Goal: Entertainment & Leisure: Browse casually

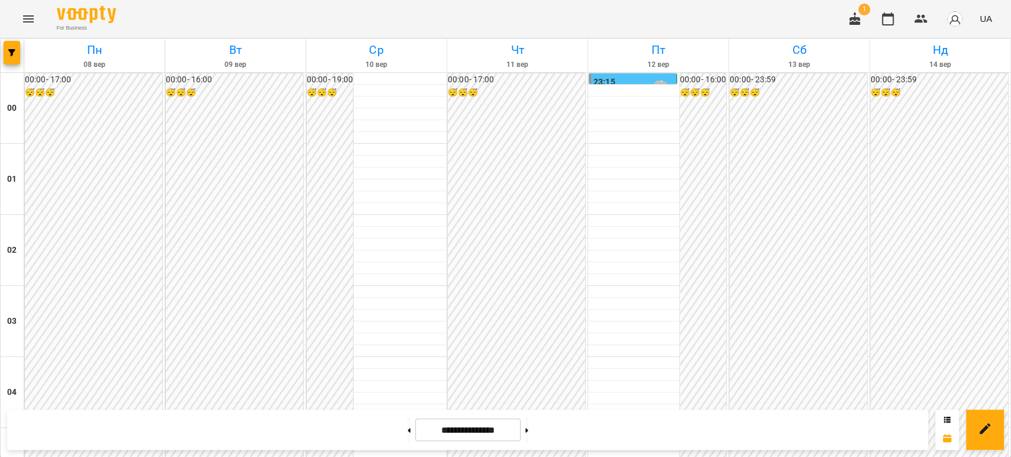
scroll to position [1177, 0]
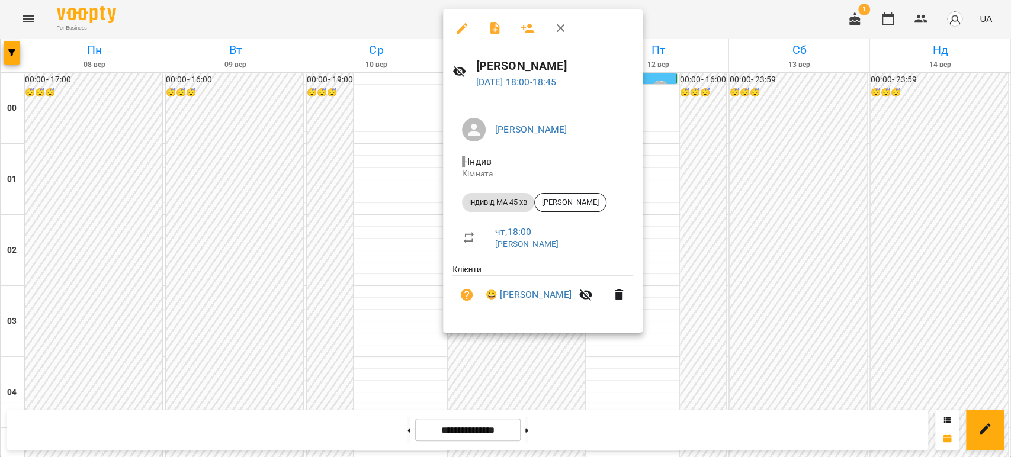
click at [763, 112] on div at bounding box center [505, 228] width 1011 height 457
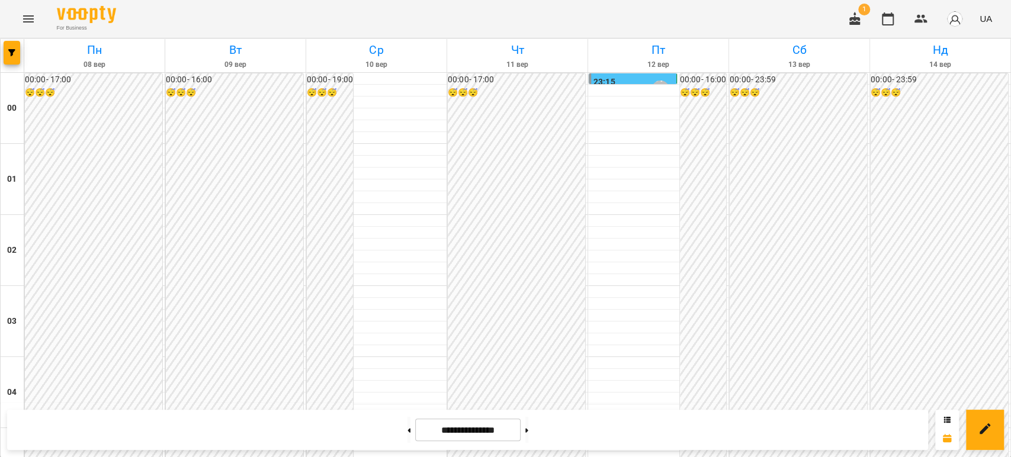
scroll to position [1177, 0]
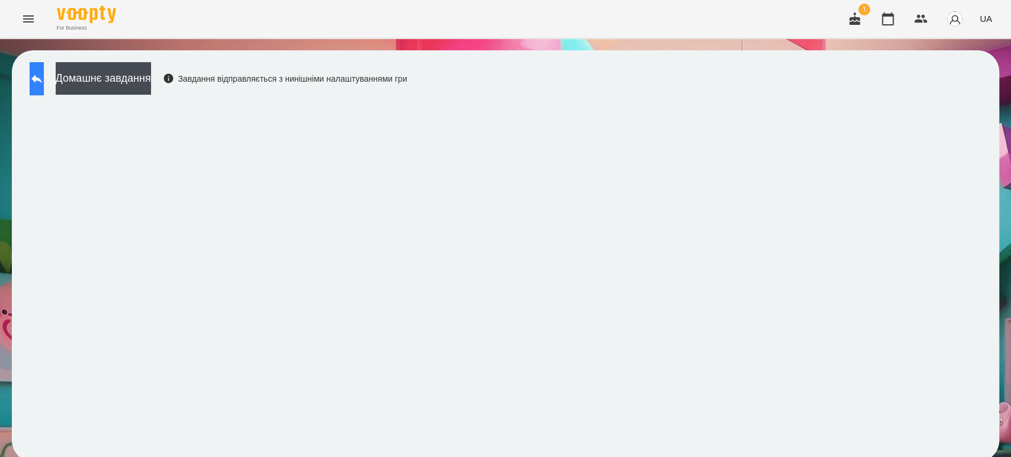
click at [44, 83] on icon at bounding box center [37, 79] width 14 height 14
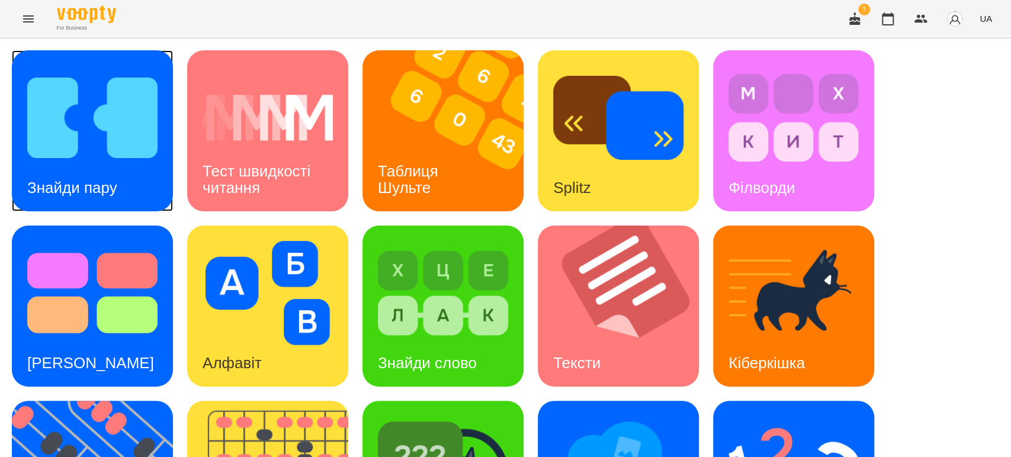
click at [95, 140] on img at bounding box center [92, 118] width 130 height 104
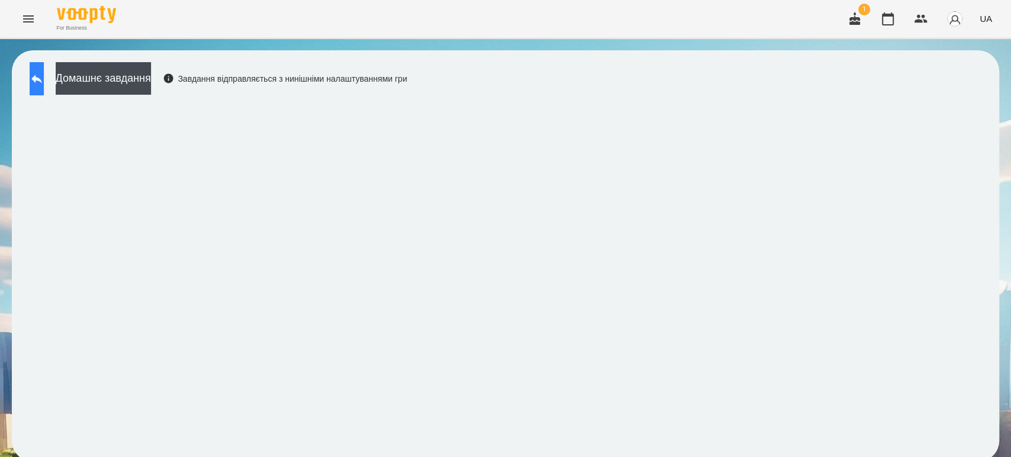
click at [43, 75] on icon at bounding box center [37, 79] width 14 height 14
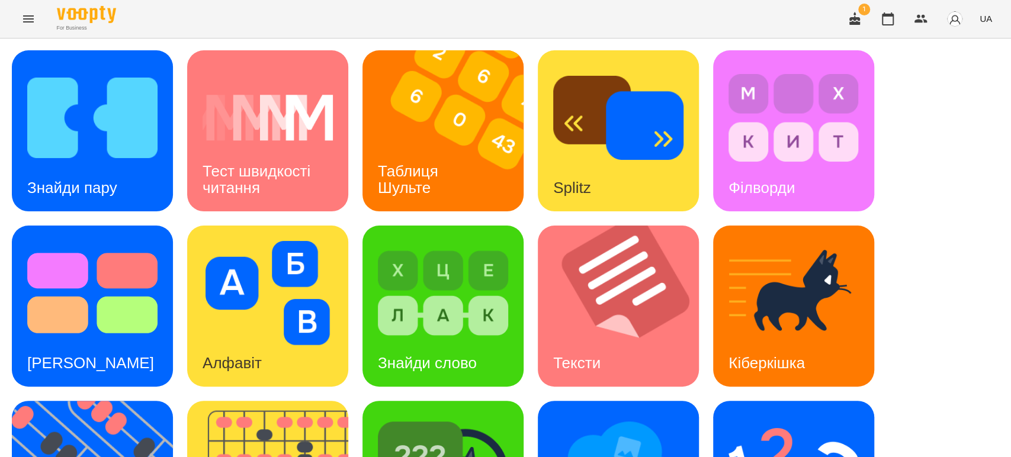
scroll to position [263, 0]
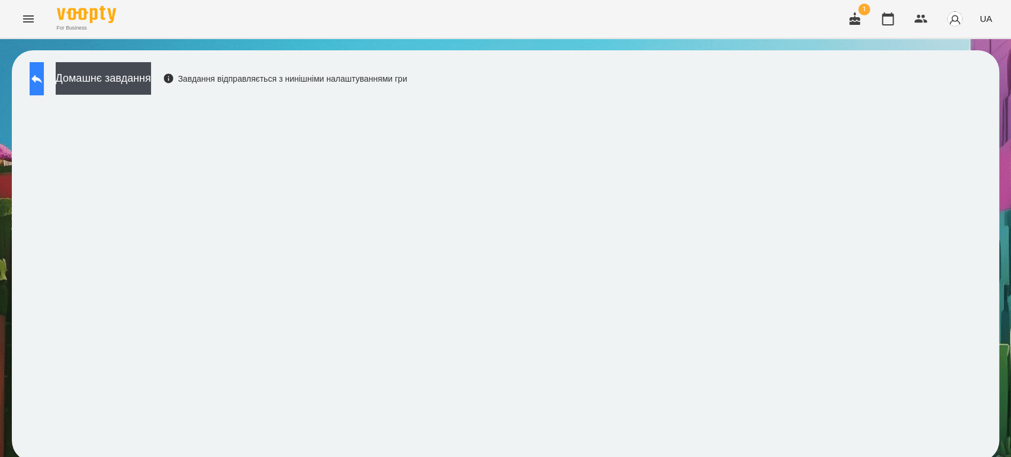
click at [43, 79] on icon at bounding box center [37, 79] width 14 height 14
